Goal: Information Seeking & Learning: Check status

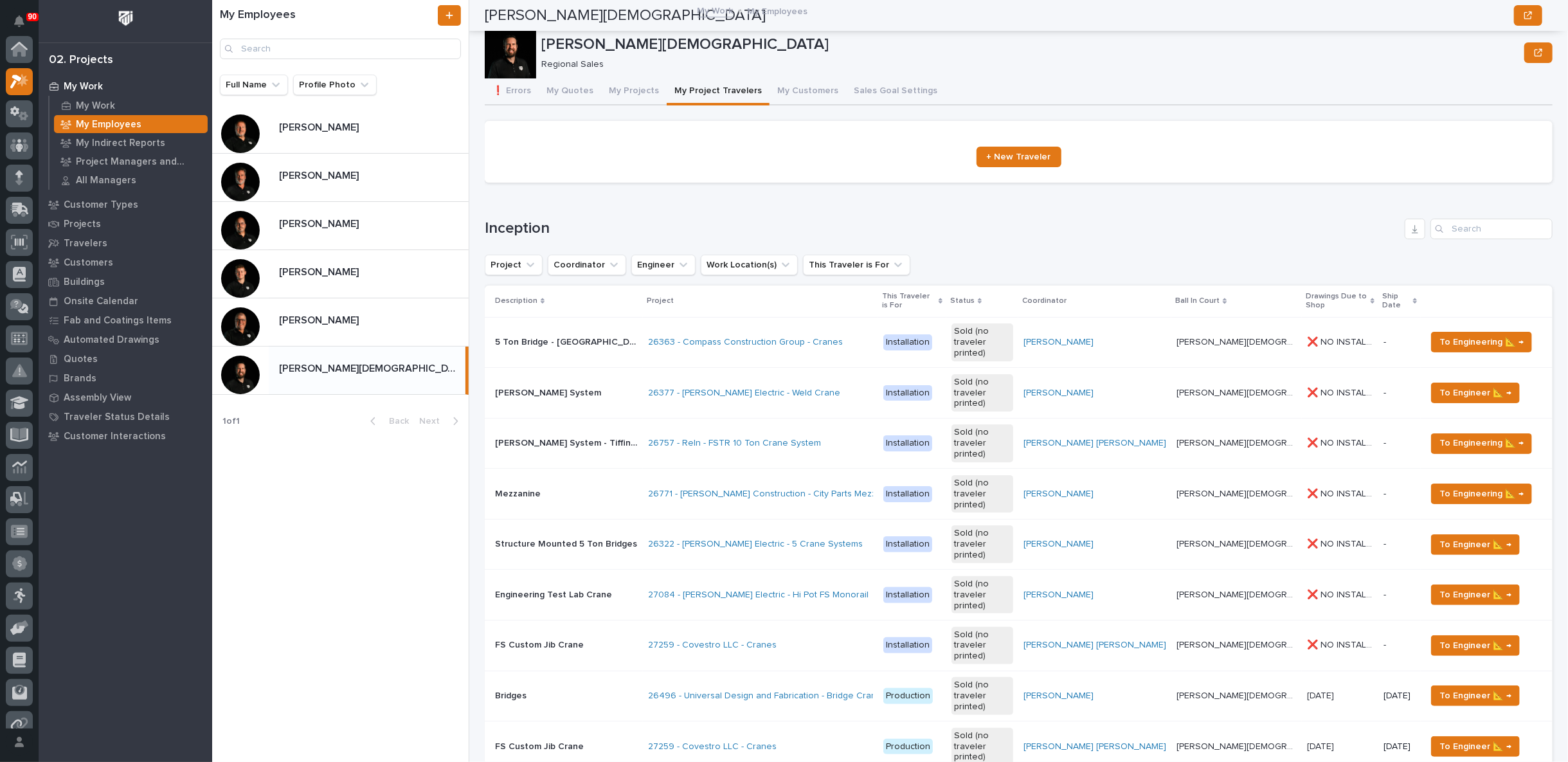
scroll to position [1784, 0]
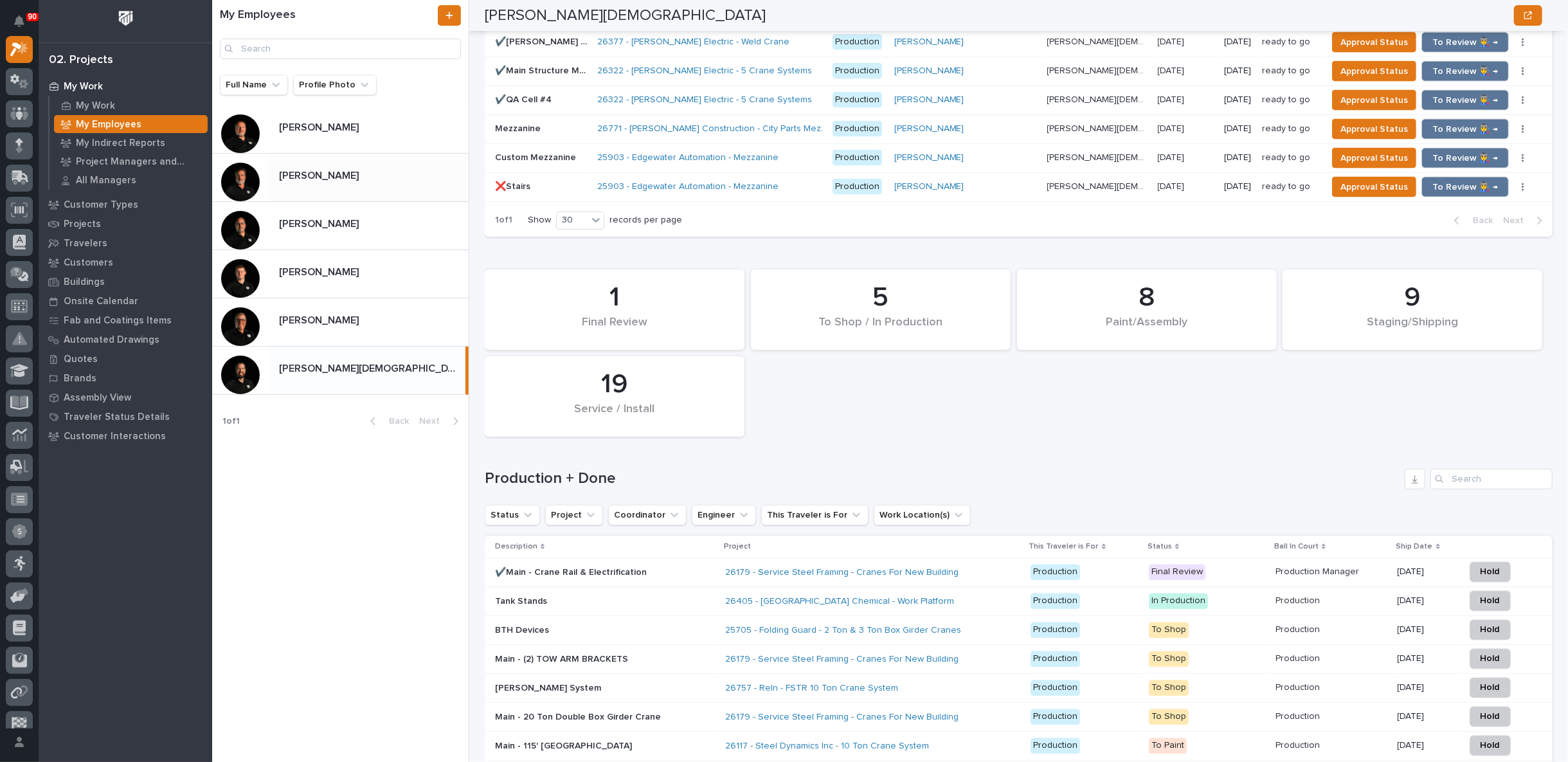
click at [340, 171] on p at bounding box center [370, 175] width 184 height 12
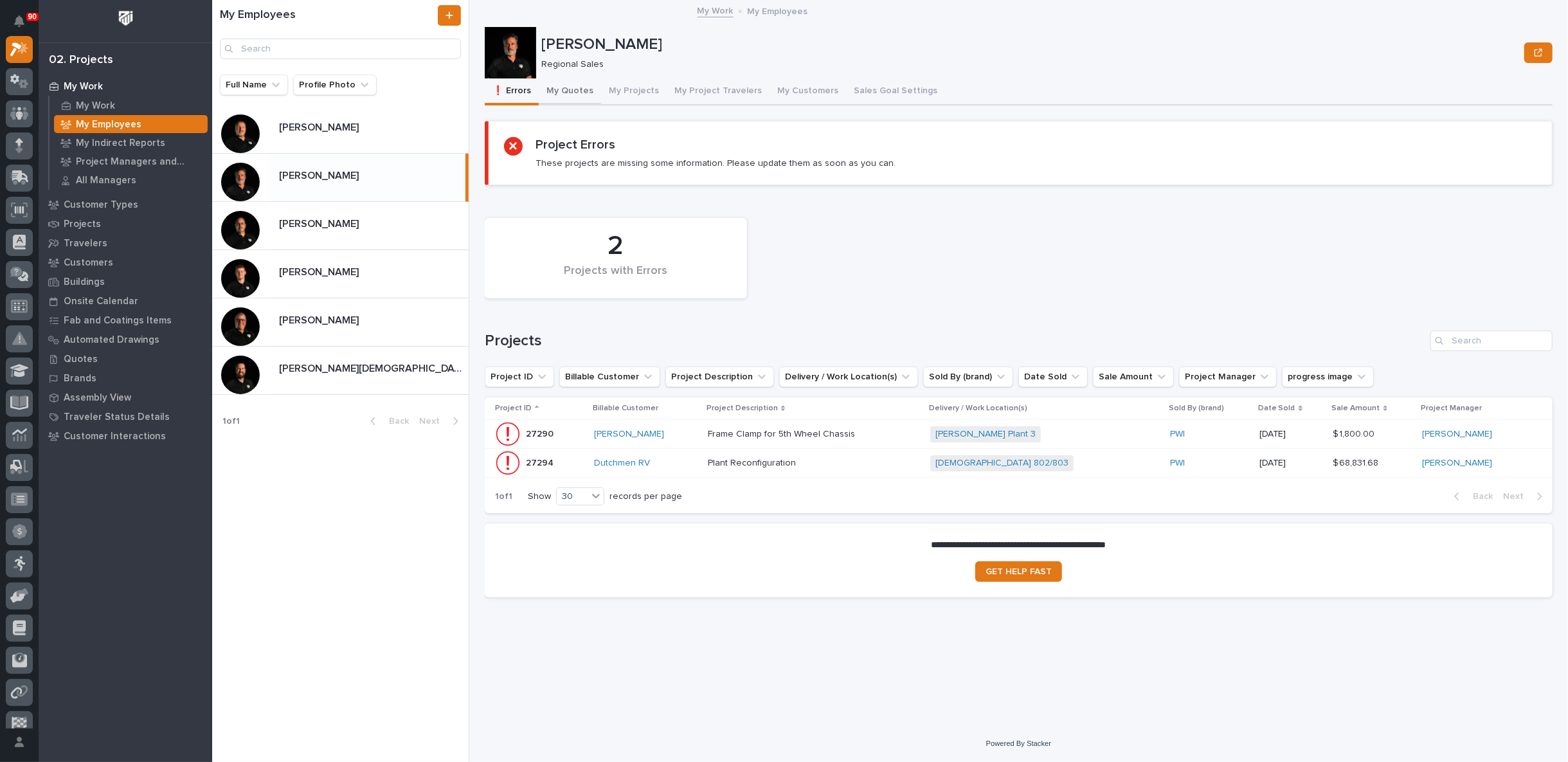
click at [567, 92] on button "My Quotes" at bounding box center [570, 92] width 63 height 27
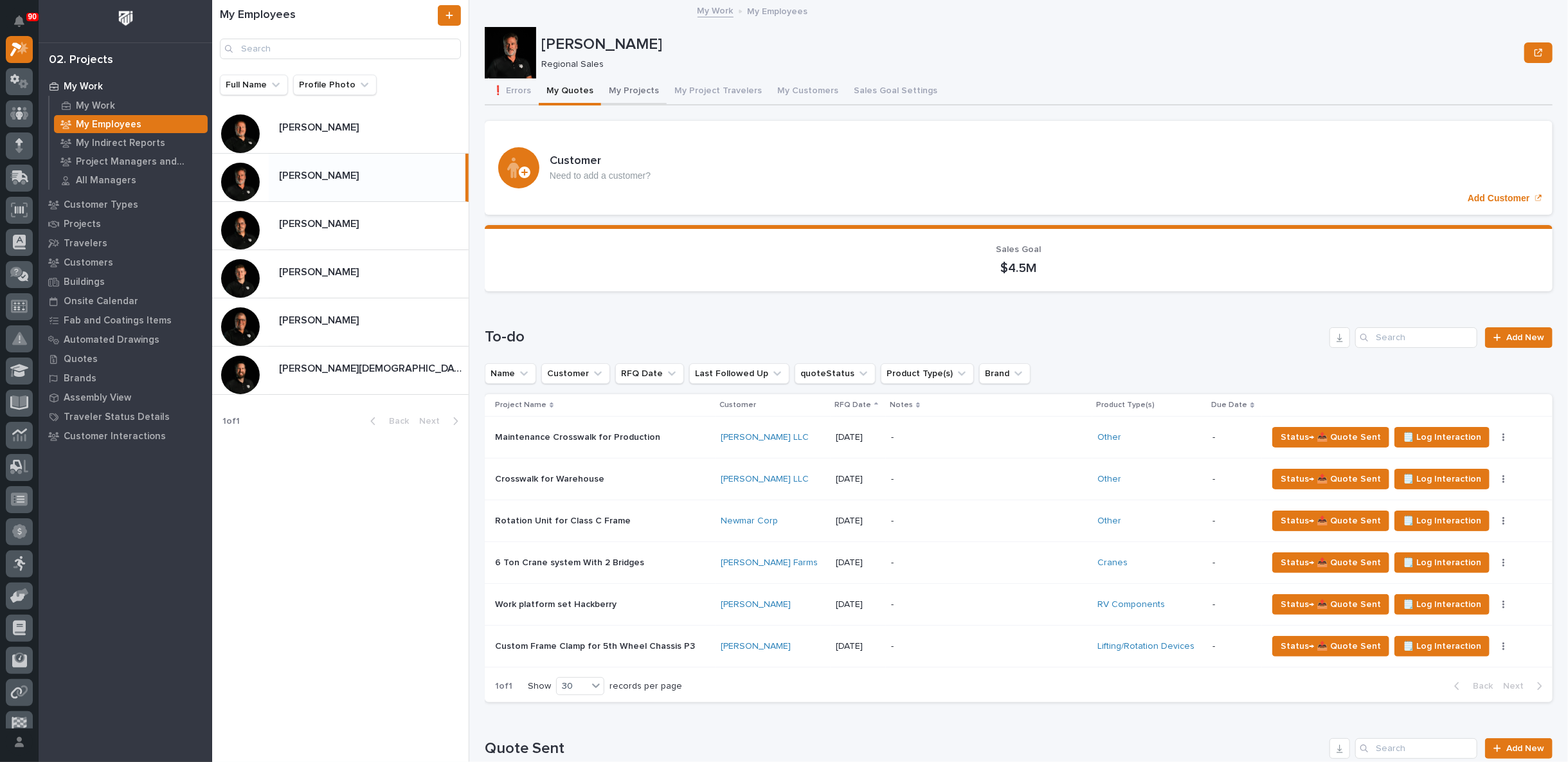
click at [619, 89] on button "My Projects" at bounding box center [633, 92] width 65 height 27
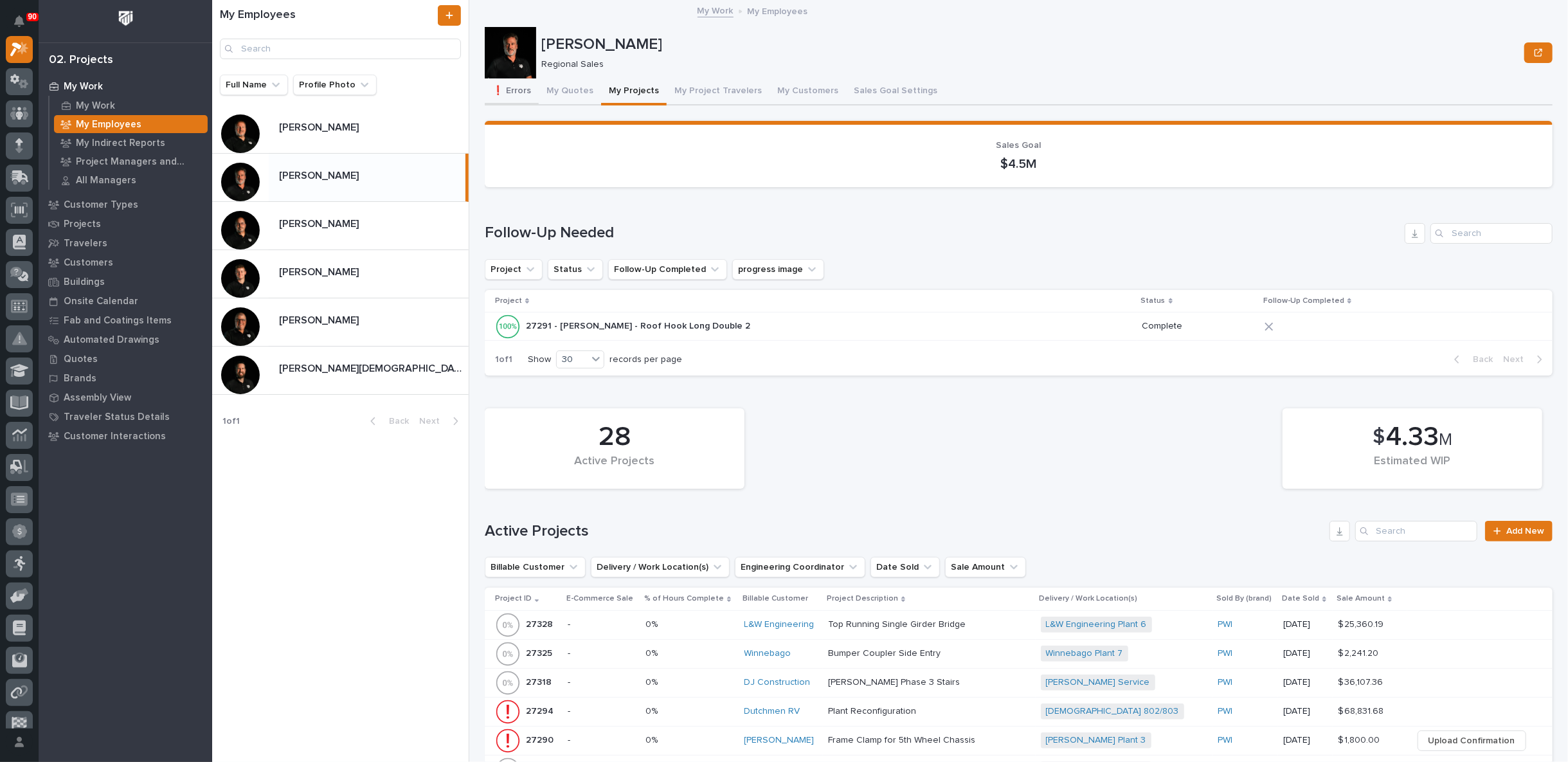
click at [514, 87] on button "❗ Errors" at bounding box center [512, 92] width 54 height 27
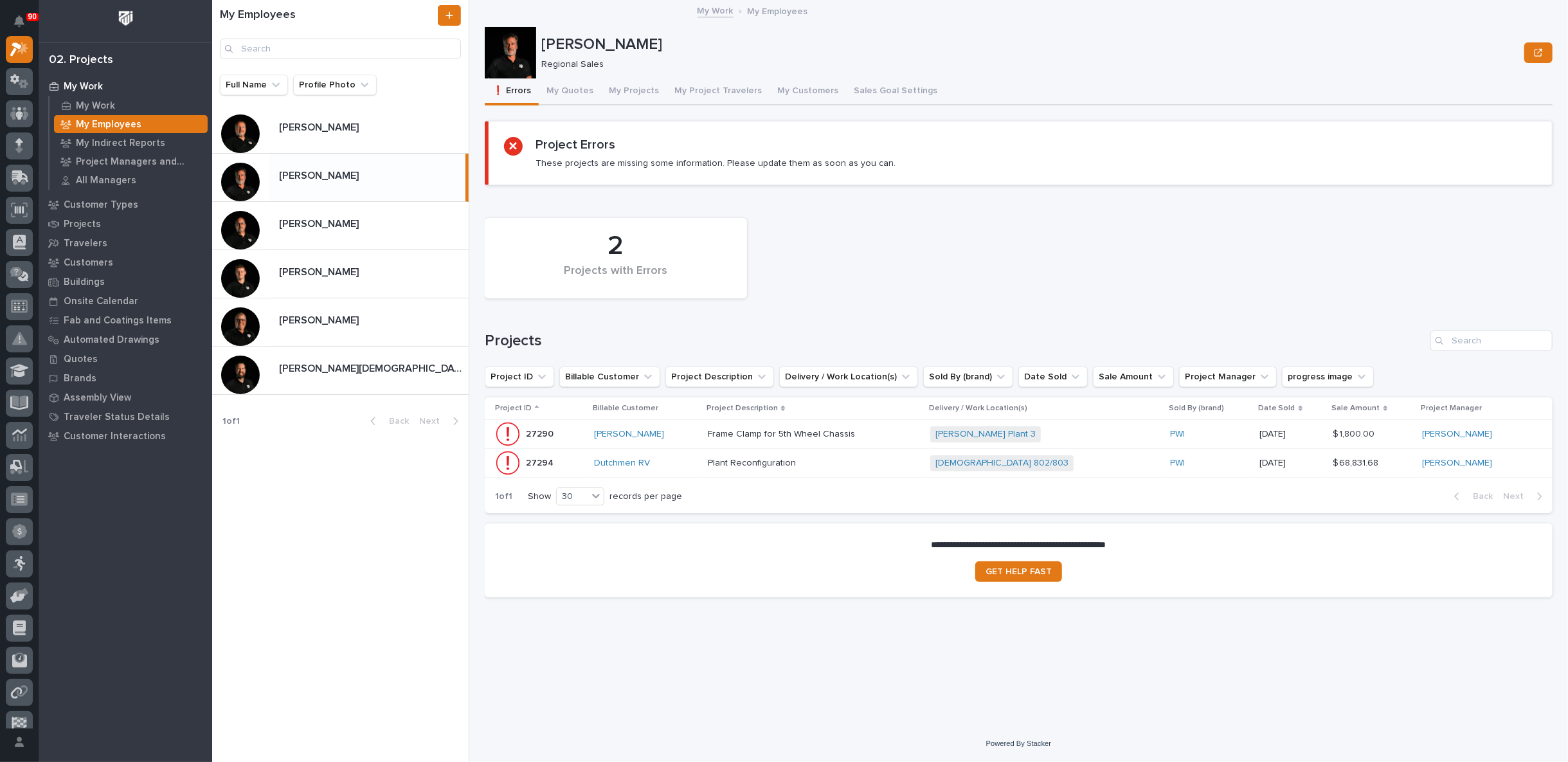
click at [894, 457] on p at bounding box center [814, 463] width 212 height 11
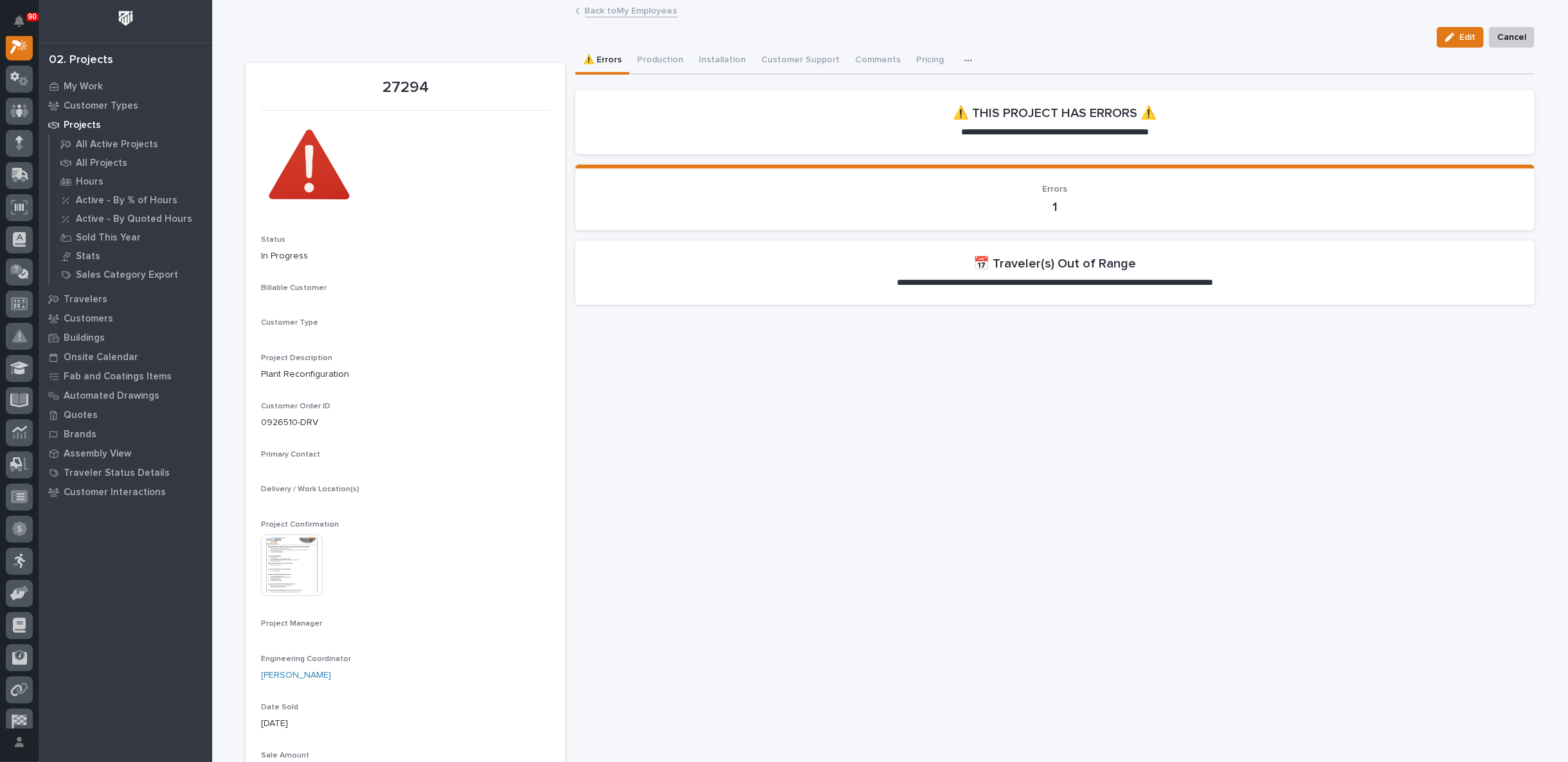
scroll to position [32, 0]
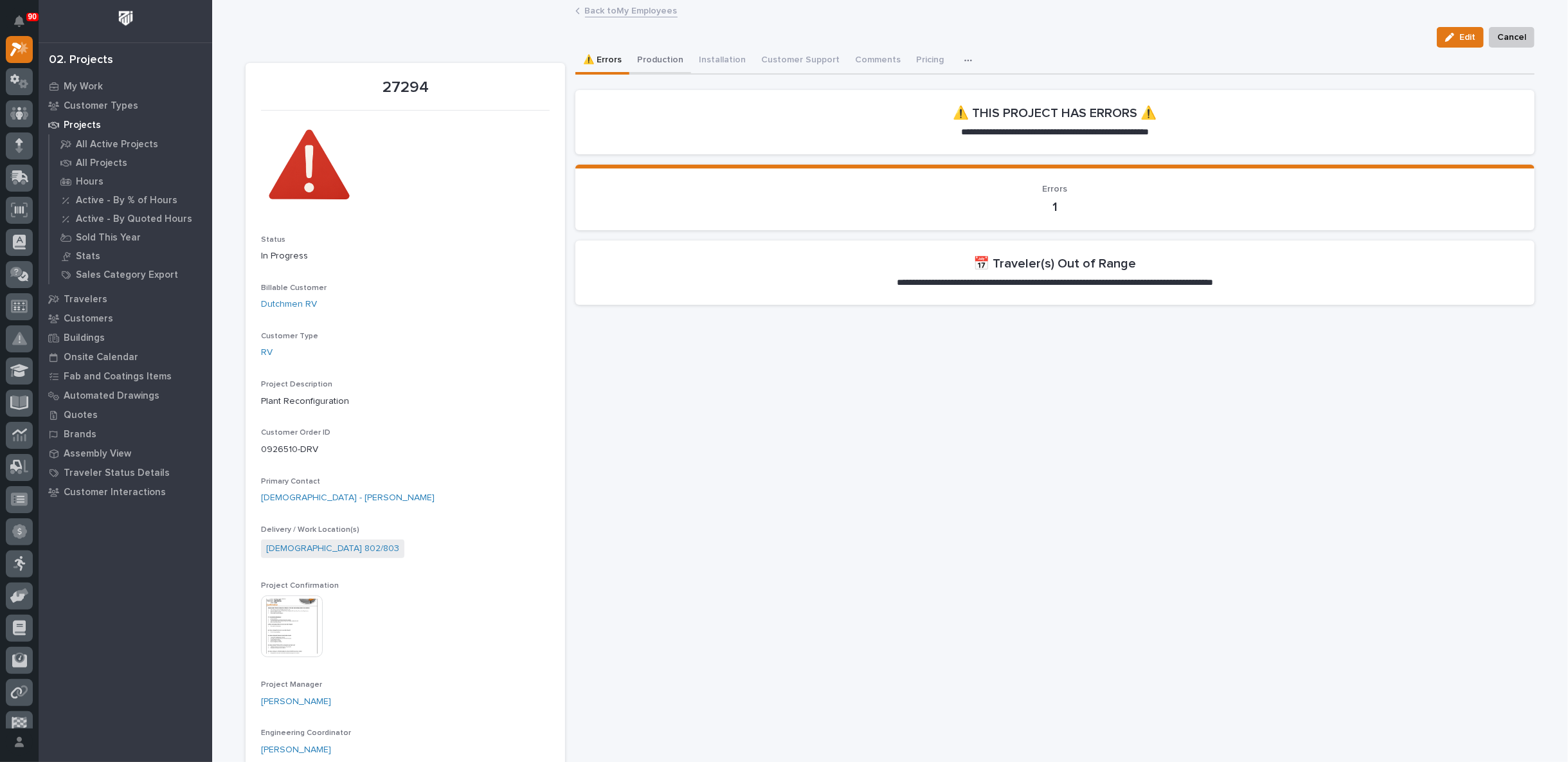
click at [658, 61] on button "Production" at bounding box center [661, 61] width 62 height 27
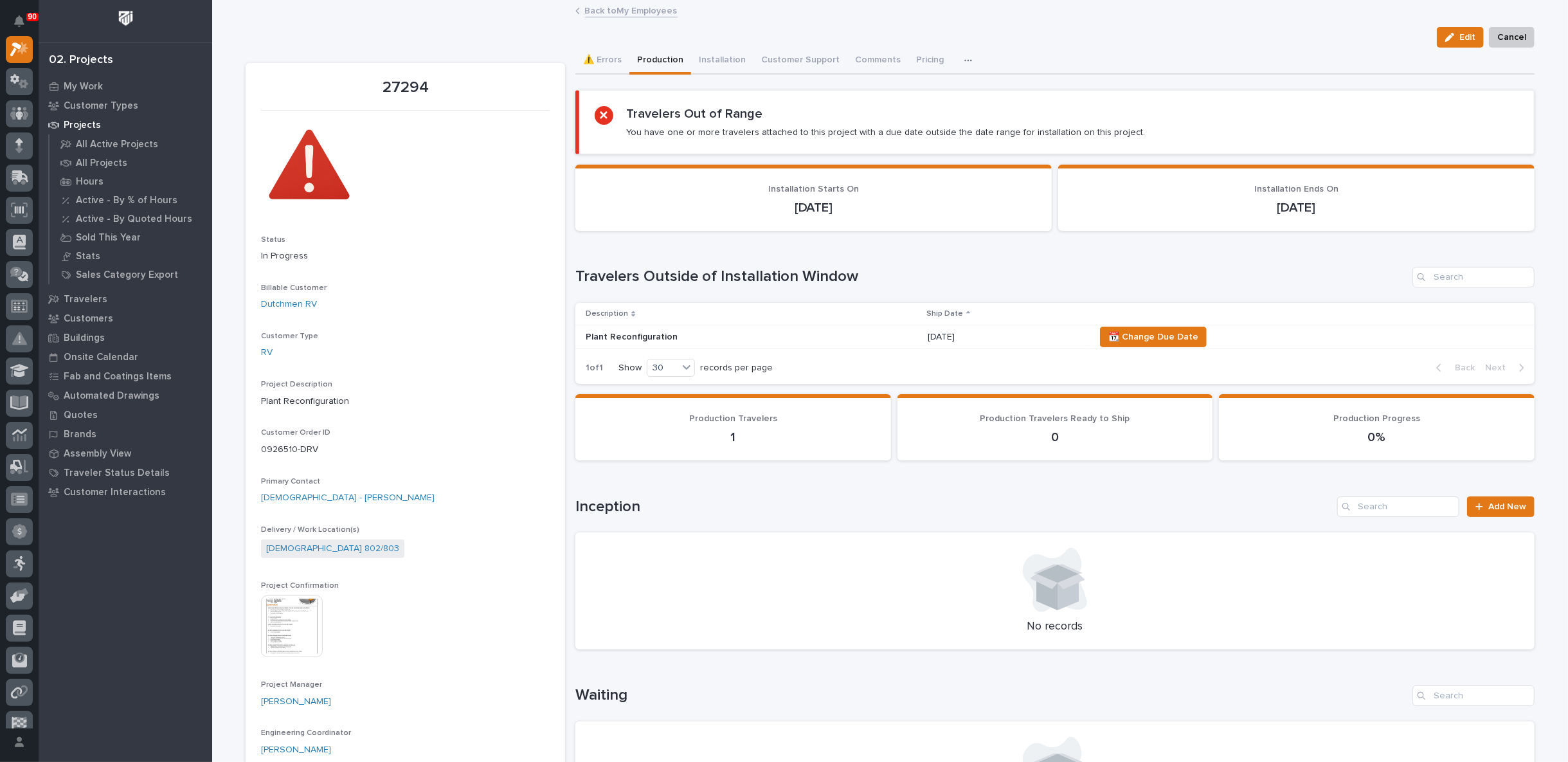
click at [622, 8] on link "Back to My Employees" at bounding box center [632, 10] width 93 height 15
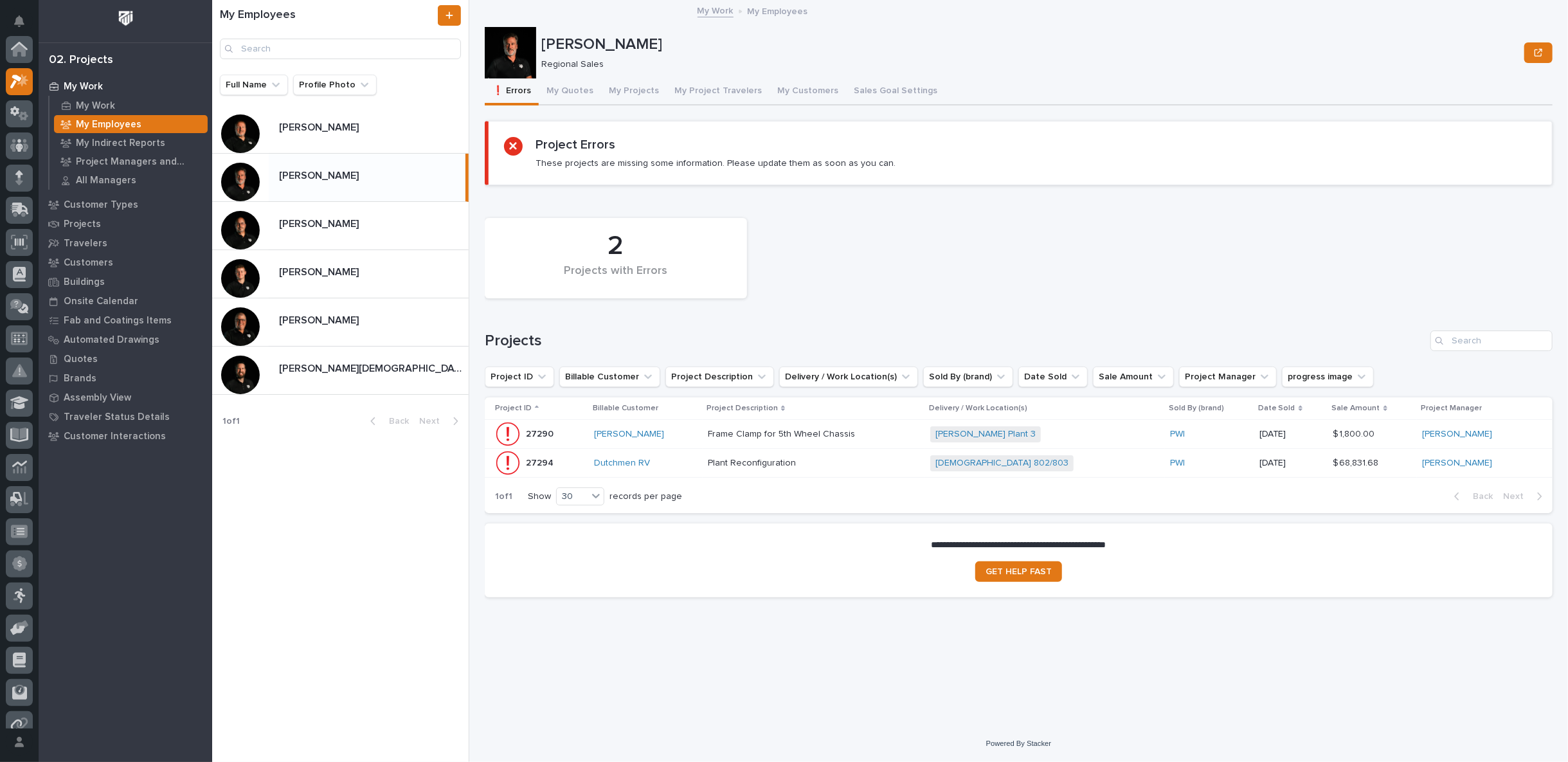
scroll to position [34, 0]
